Goal: Task Accomplishment & Management: Use online tool/utility

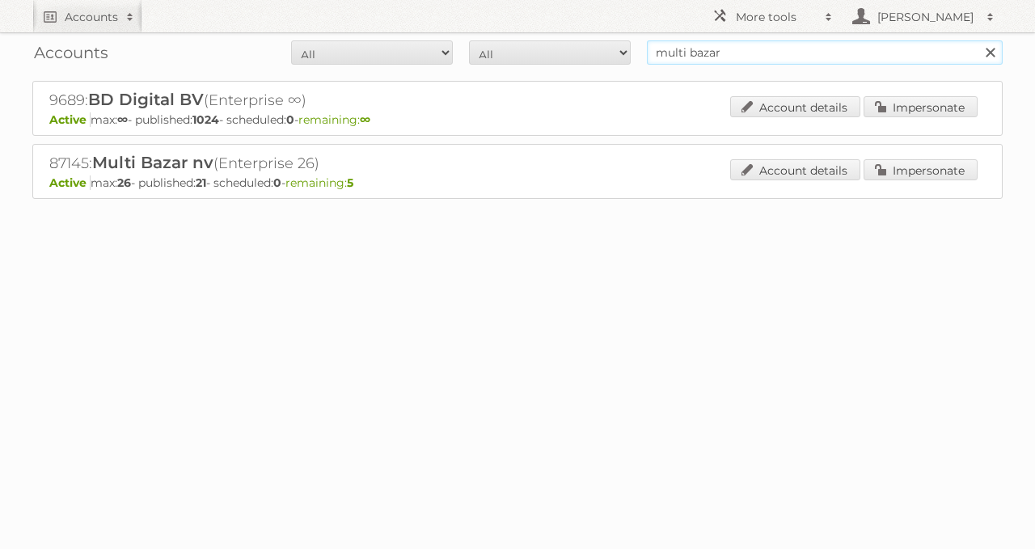
drag, startPoint x: 827, startPoint y: 53, endPoint x: 466, endPoint y: 29, distance: 362.2
click at [501, 45] on form "All Active Expired Pending All Paid Trials Self service multi bazar Search" at bounding box center [517, 52] width 970 height 24
type input "butlon"
click at [977, 40] on input "Search" at bounding box center [989, 52] width 24 height 24
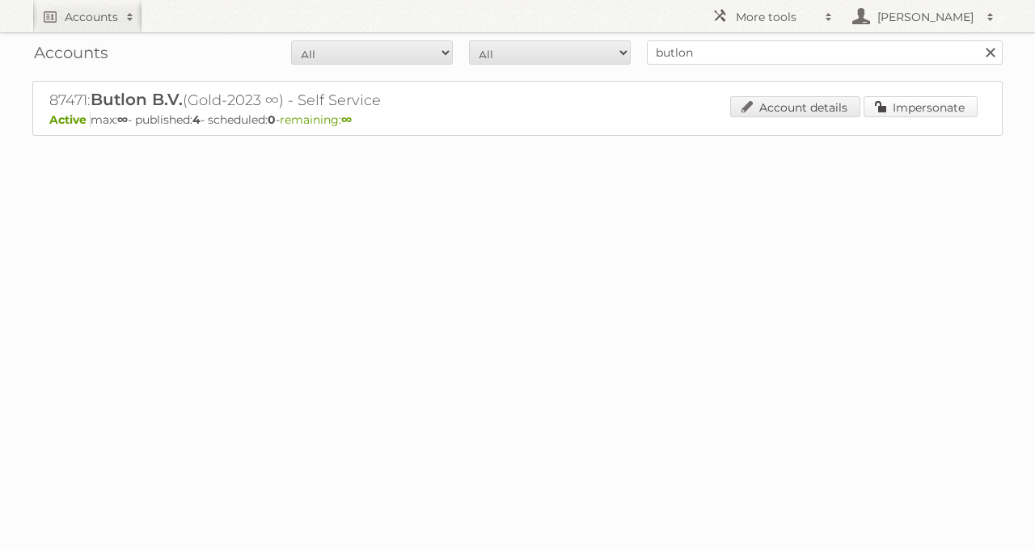
click at [906, 109] on link "Impersonate" at bounding box center [920, 106] width 114 height 21
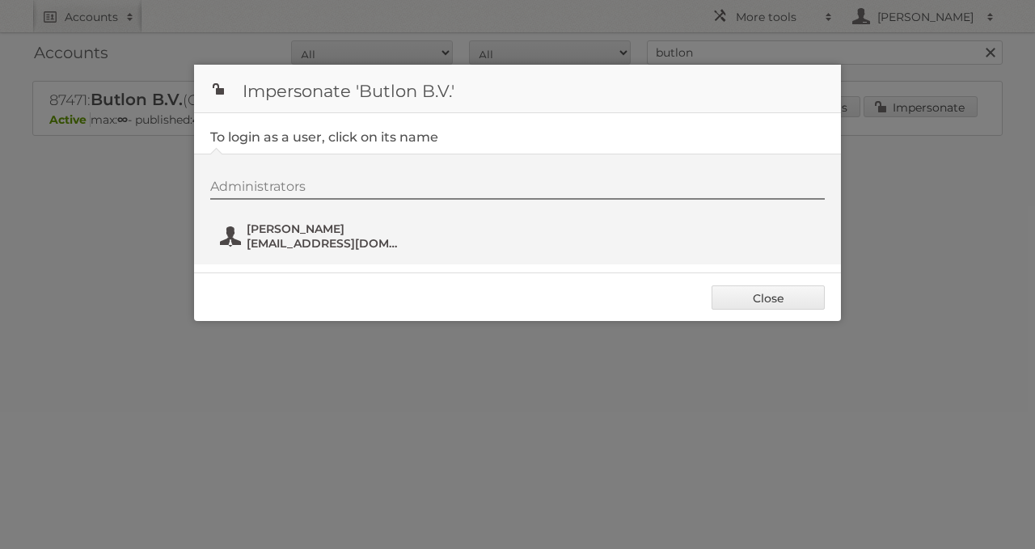
click at [260, 237] on span "alessio@butlon.com" at bounding box center [325, 243] width 157 height 15
